Goal: Task Accomplishment & Management: Use online tool/utility

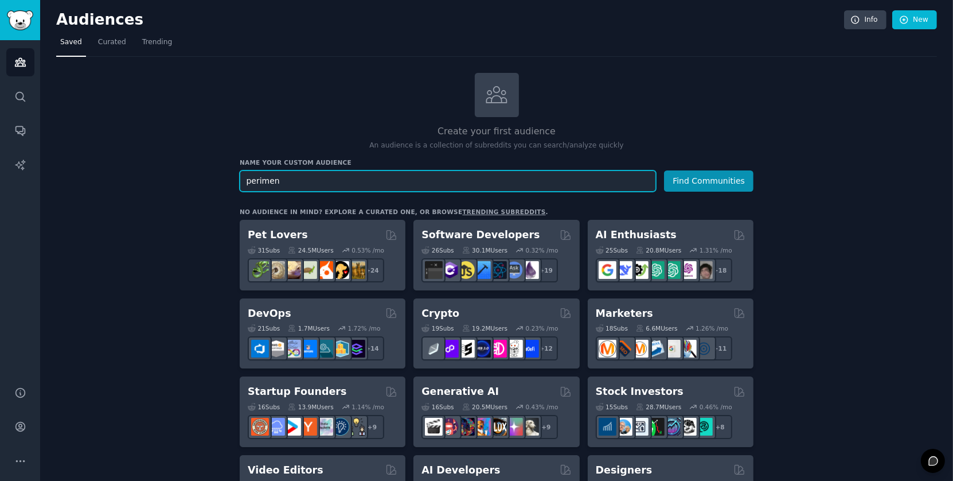
drag, startPoint x: 318, startPoint y: 180, endPoint x: 219, endPoint y: 178, distance: 99.2
paste input "opause"
type input "perimenopausal"
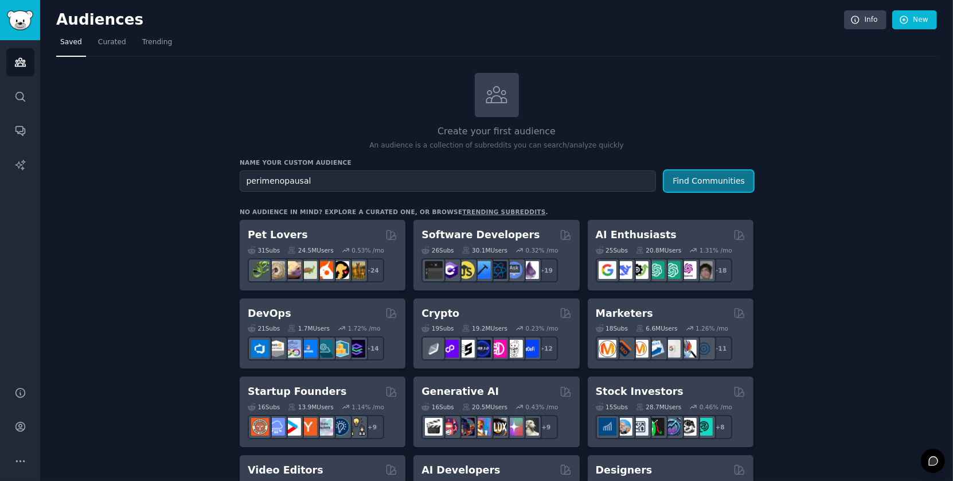
click at [700, 183] on button "Find Communities" at bounding box center [708, 180] width 89 height 21
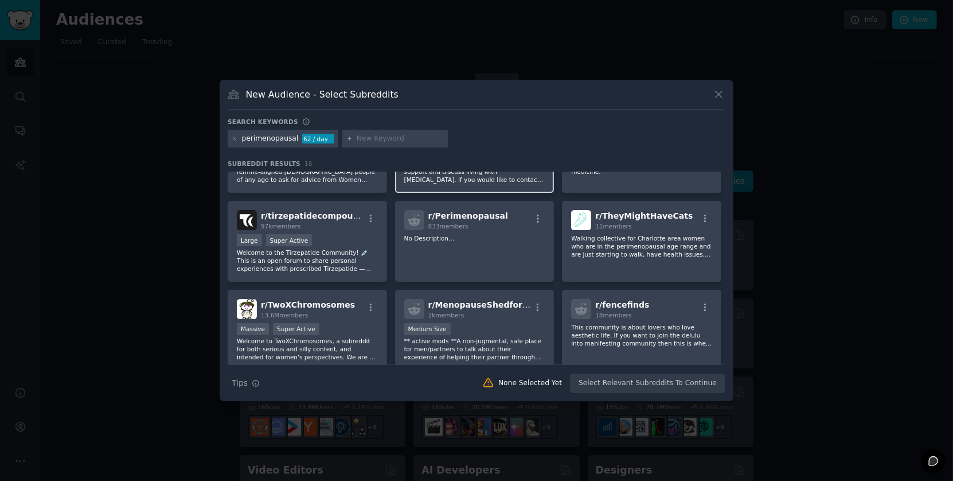
scroll to position [153, 0]
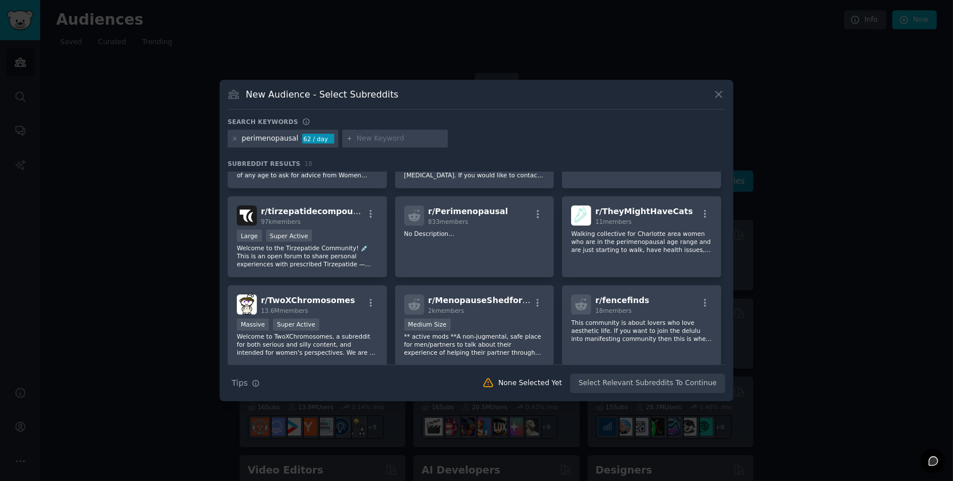
click at [399, 138] on input "text" at bounding box center [400, 139] width 87 height 10
type input "50+"
